Goal: Transaction & Acquisition: Purchase product/service

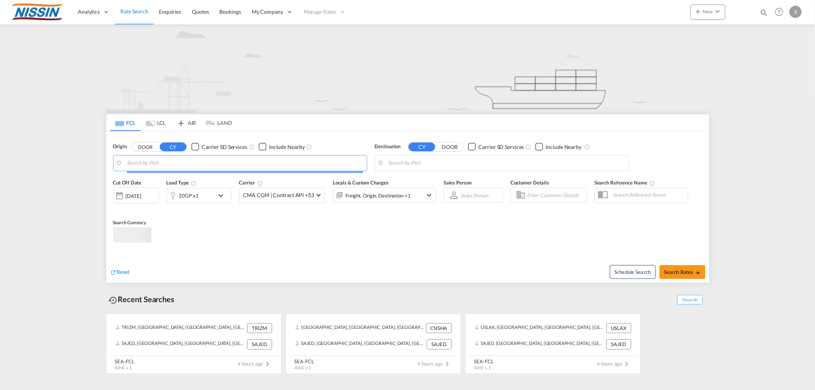
type input "w"
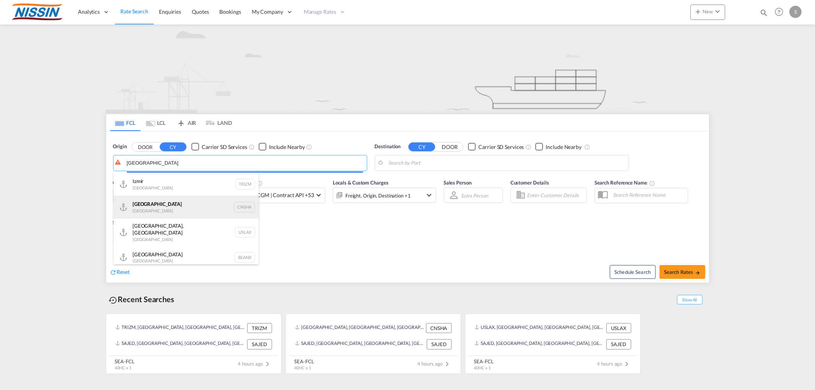
click at [157, 200] on div "Shanghai [GEOGRAPHIC_DATA] CNSHA" at bounding box center [185, 207] width 145 height 23
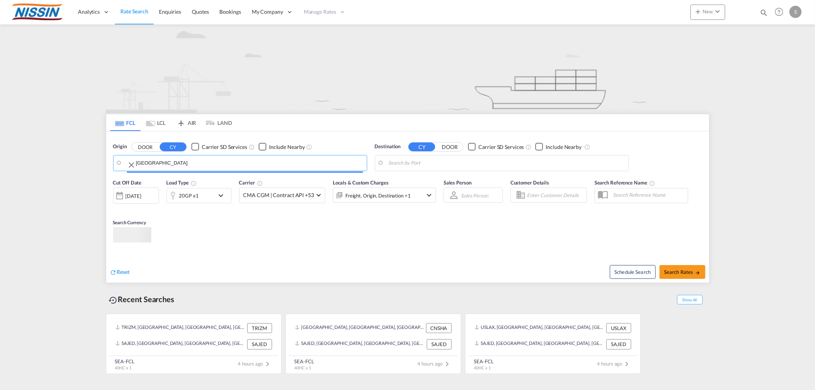
type input "[GEOGRAPHIC_DATA], [GEOGRAPHIC_DATA]"
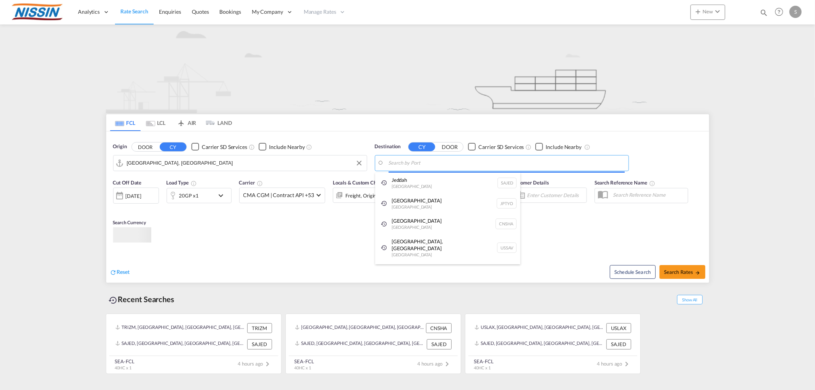
click at [482, 160] on body "Analytics Reports Dashboard Rate Search Enquiries Quotes Bookings" at bounding box center [407, 195] width 815 height 390
drag, startPoint x: 441, startPoint y: 161, endPoint x: 392, endPoint y: 158, distance: 49.0
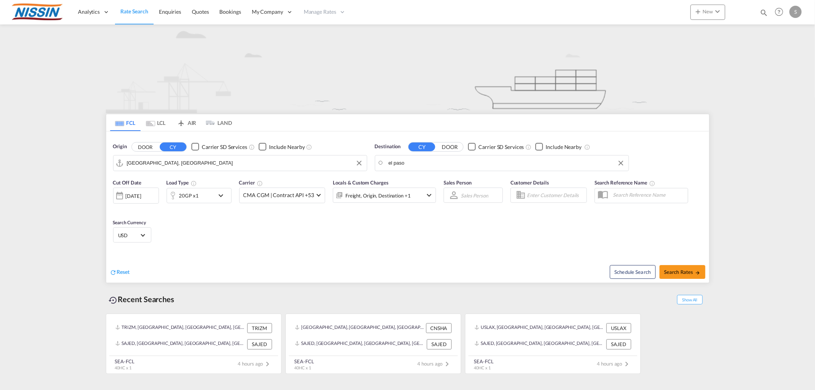
click at [405, 163] on body "Analytics Reports Dashboard Rate Search Enquiries Quotes Bookings" at bounding box center [407, 195] width 815 height 390
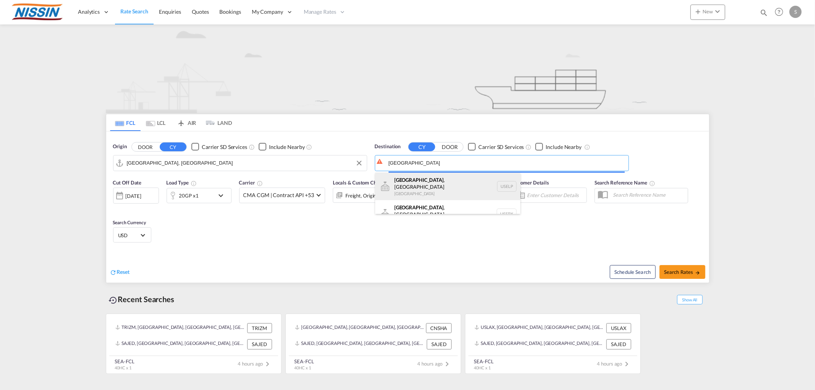
click at [409, 185] on div "[GEOGRAPHIC_DATA] , [GEOGRAPHIC_DATA] [GEOGRAPHIC_DATA] USELP" at bounding box center [447, 186] width 145 height 27
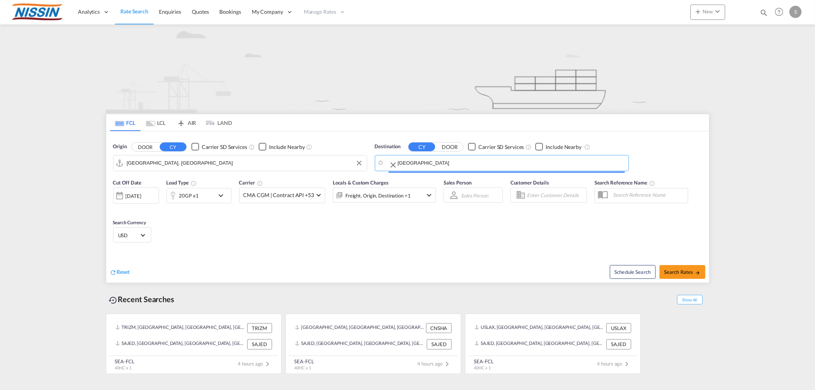
type input "[GEOGRAPHIC_DATA], [GEOGRAPHIC_DATA], USELP"
click at [678, 274] on span "Search Rates" at bounding box center [682, 272] width 37 height 6
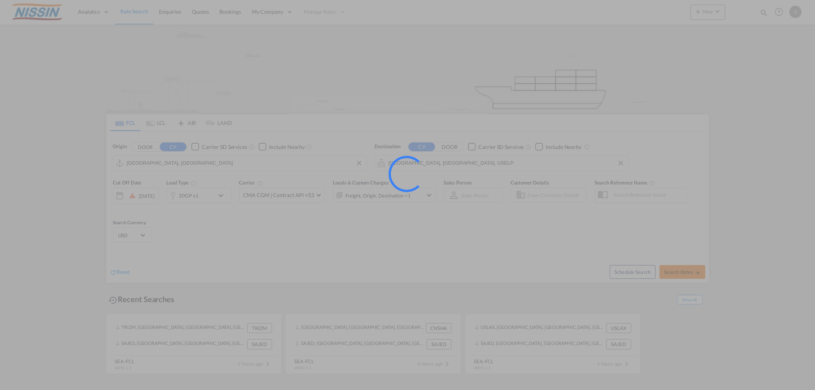
type input "CNSHA to USELP / [DATE]"
